Goal: Task Accomplishment & Management: Complete application form

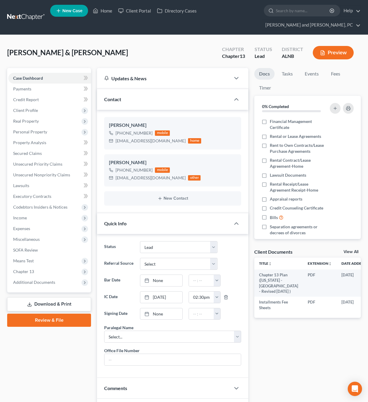
select select "10"
select select "1"
click at [21, 215] on span "Income" at bounding box center [20, 217] width 14 height 5
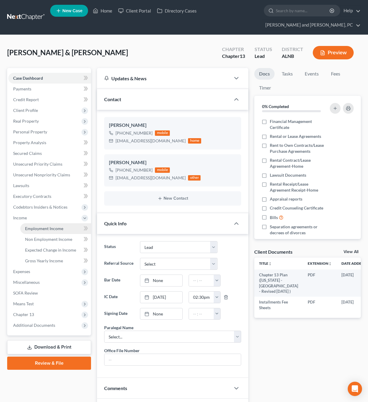
click at [34, 226] on span "Employment Income" at bounding box center [44, 228] width 38 height 5
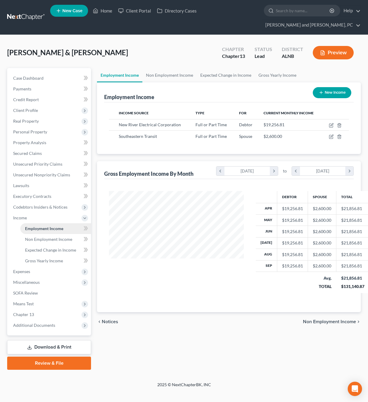
scroll to position [107, 147]
click at [146, 133] on div "Southeastern Transit" at bounding box center [152, 136] width 67 height 6
click at [330, 134] on icon "button" at bounding box center [331, 136] width 5 height 5
select select "0"
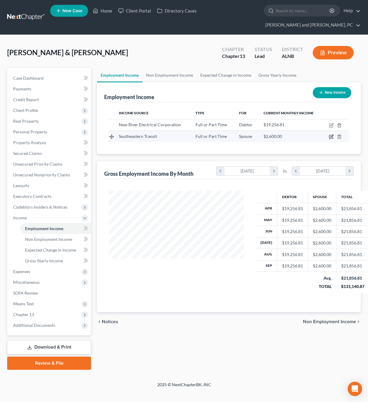
select select "3"
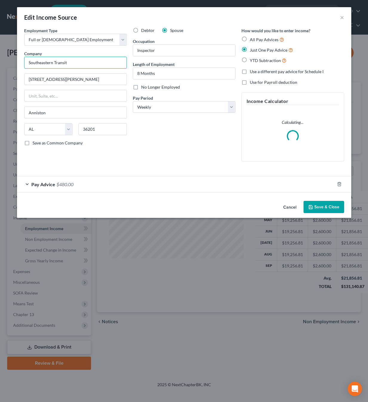
click at [53, 60] on input "Southeastern Transit" at bounding box center [75, 63] width 103 height 12
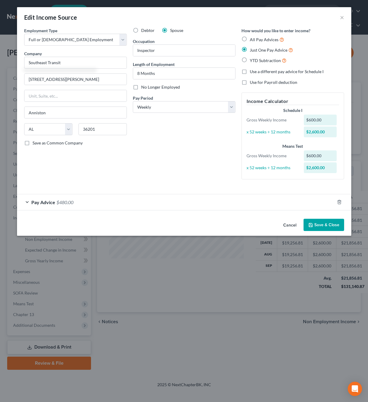
click at [315, 226] on button "Save & Close" at bounding box center [323, 225] width 41 height 13
type input "Southeast Transit"
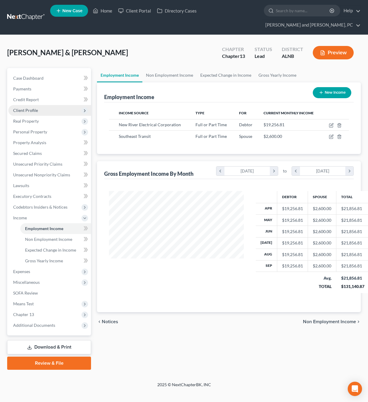
click at [43, 105] on span "Client Profile" at bounding box center [49, 110] width 83 height 11
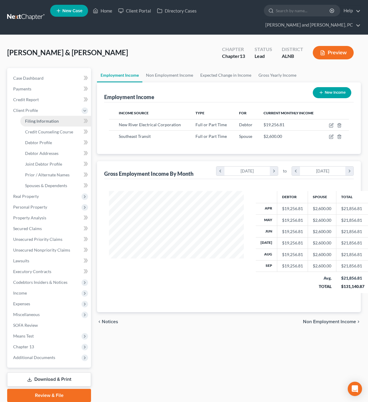
click at [43, 118] on span "Filing Information" at bounding box center [42, 120] width 34 height 5
select select "1"
select select "3"
select select "0"
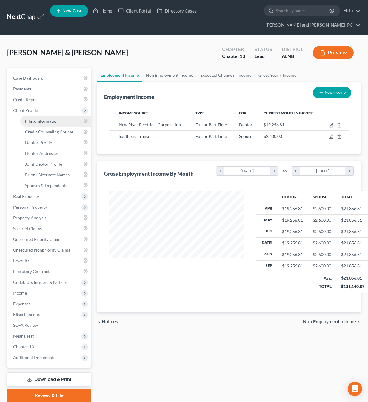
select select "0"
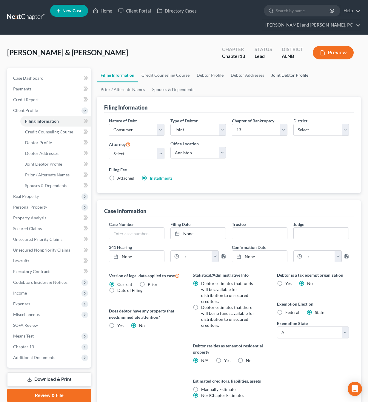
click at [280, 68] on link "Joint Debtor Profile" at bounding box center [290, 75] width 44 height 14
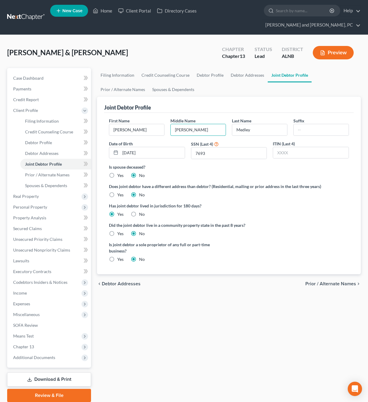
type input "[PERSON_NAME]"
click at [265, 222] on label "Did the joint debtor live in a community property state in the past 8 years?" at bounding box center [229, 225] width 240 height 6
click at [35, 245] on link "Unsecured Nonpriority Claims" at bounding box center [49, 250] width 83 height 11
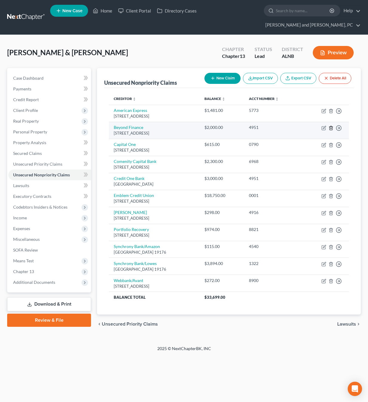
click at [330, 126] on icon "button" at bounding box center [330, 128] width 3 height 4
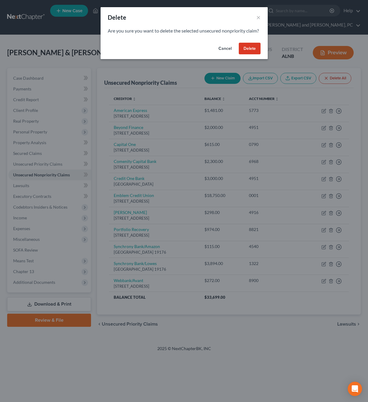
click at [254, 55] on button "Delete" at bounding box center [250, 49] width 22 height 12
